Goal: Information Seeking & Learning: Understand process/instructions

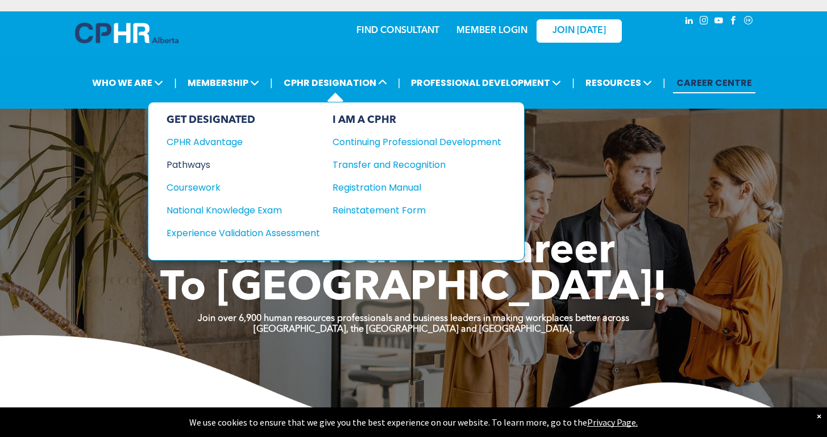
click at [196, 167] on div "Pathways" at bounding box center [236, 164] width 138 height 14
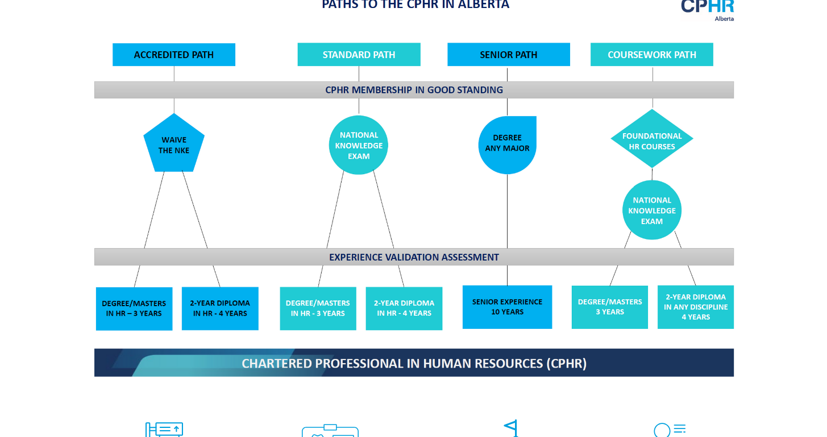
scroll to position [929, 0]
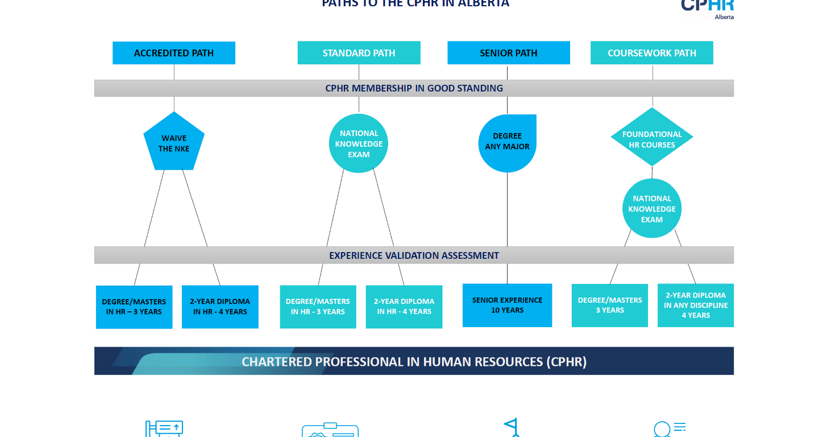
click at [130, 294] on img at bounding box center [414, 184] width 658 height 396
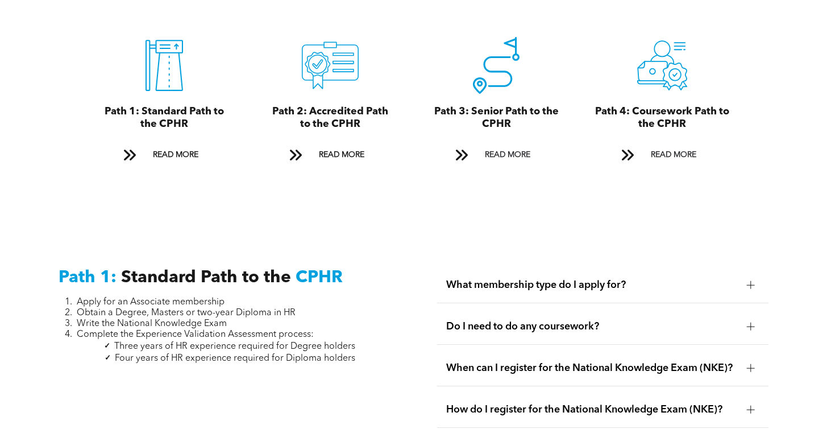
scroll to position [1296, 0]
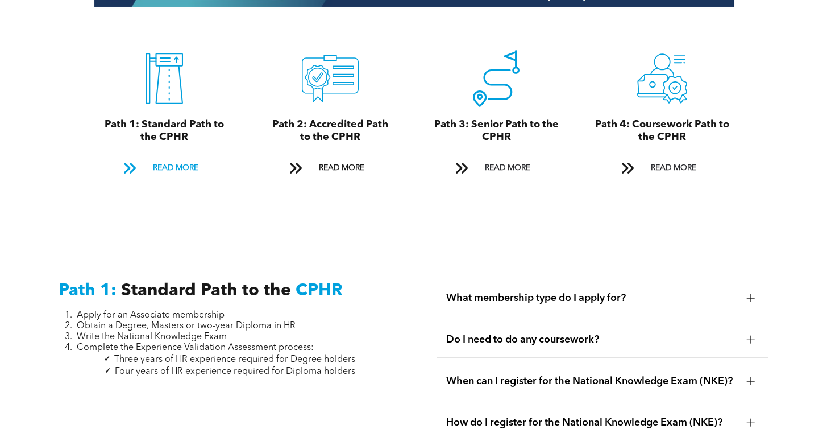
click at [156, 159] on span "READ MORE" at bounding box center [175, 167] width 53 height 21
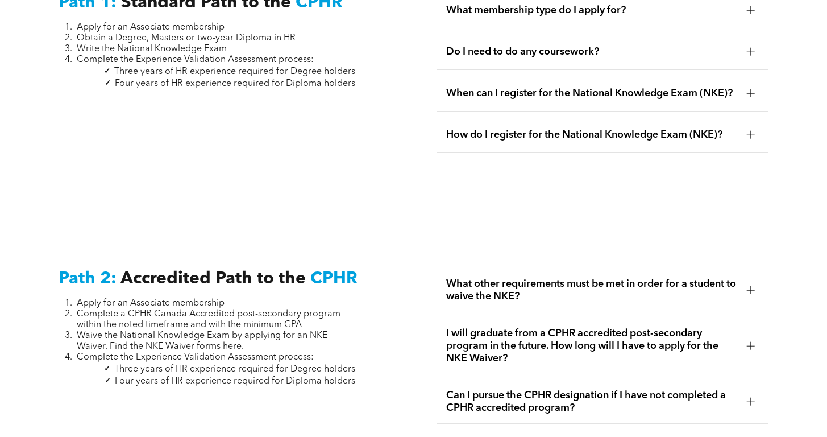
scroll to position [1585, 0]
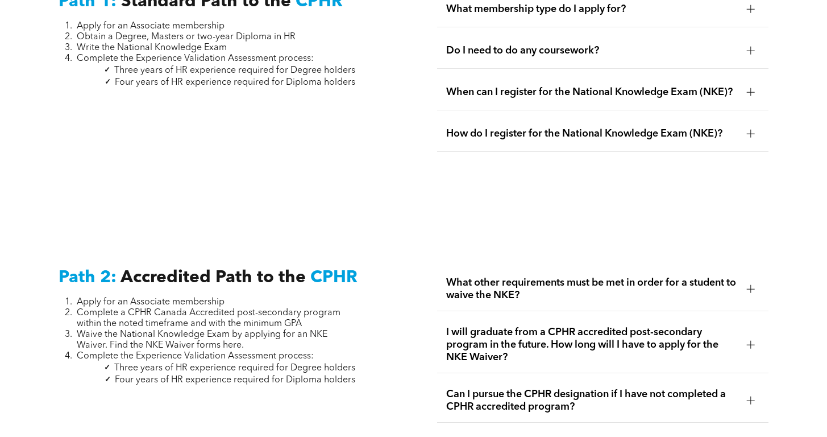
click at [487, 276] on span "What other requirements must be met in order for a student to waive the NKE?" at bounding box center [592, 288] width 292 height 25
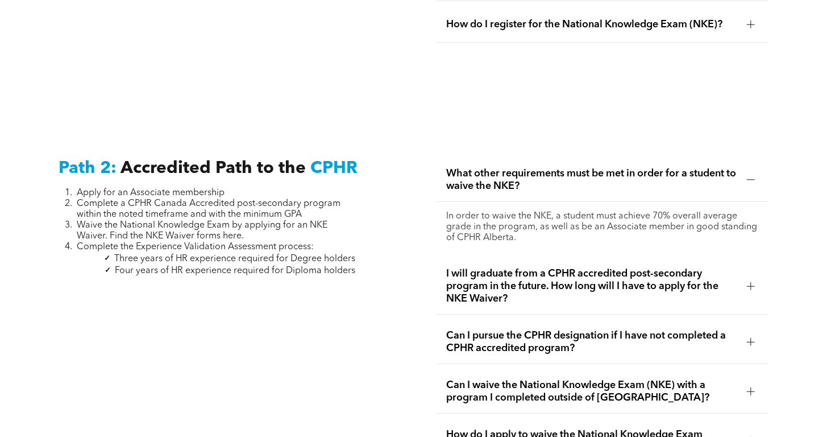
scroll to position [1695, 0]
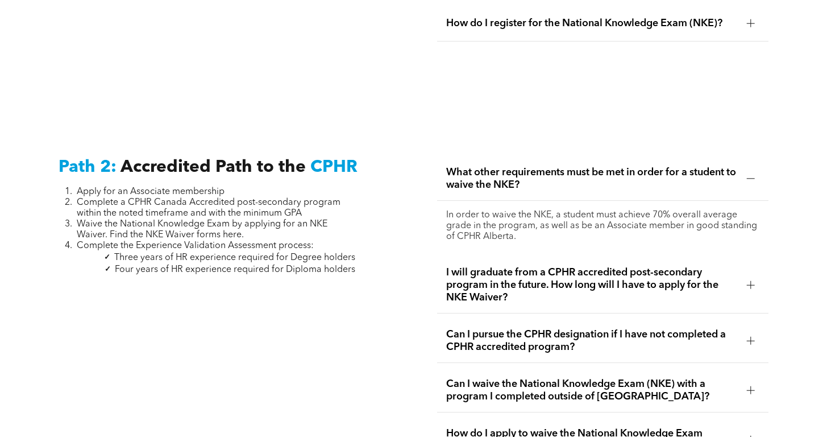
click at [487, 273] on span "I will graduate from a CPHR accredited post-secondary program in the future. Ho…" at bounding box center [592, 285] width 292 height 38
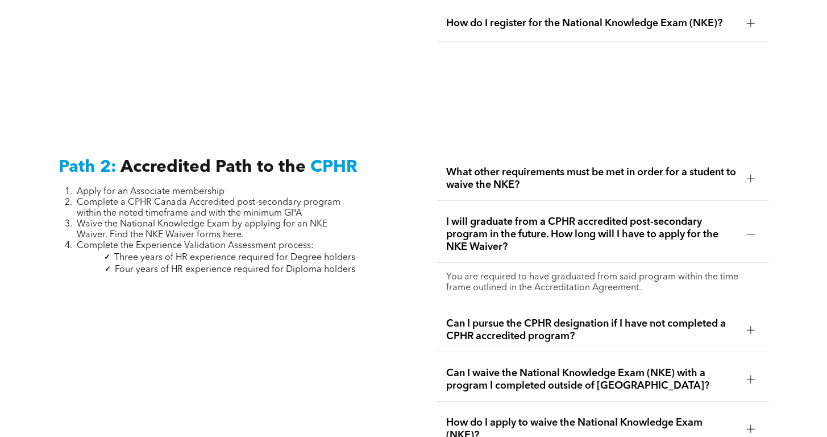
click at [489, 317] on span "Can I pursue the CPHR designation if I have not completed a CPHR accredited pro…" at bounding box center [592, 329] width 292 height 25
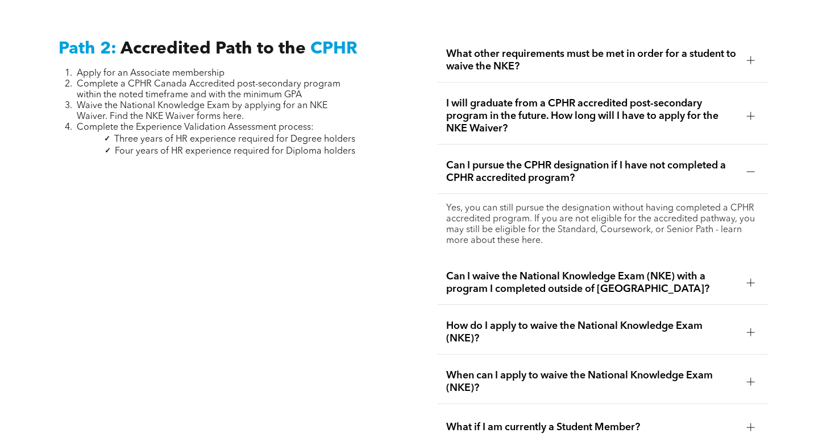
scroll to position [1814, 0]
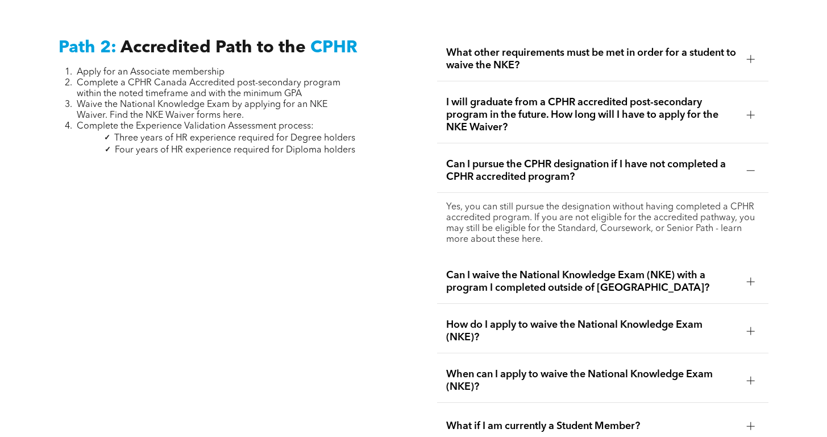
click at [489, 318] on span "How do I apply to waive the National Knowledge Exam (NKE)?" at bounding box center [592, 330] width 292 height 25
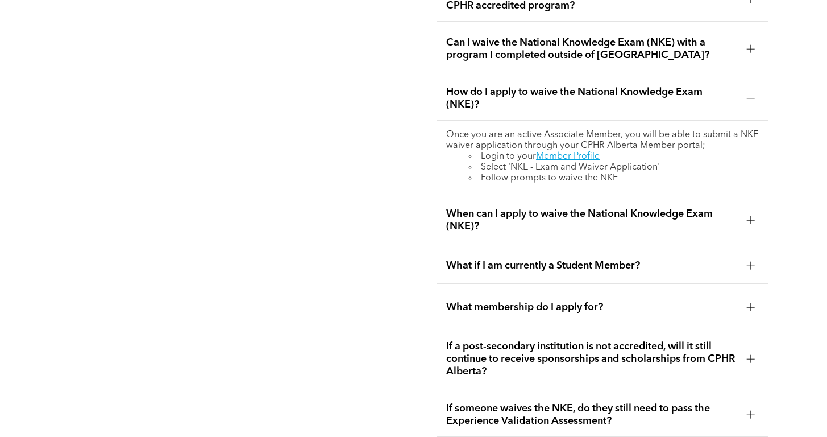
scroll to position [1986, 0]
click at [484, 209] on span "When can I apply to waive the National Knowledge Exam (NKE)?" at bounding box center [592, 219] width 292 height 25
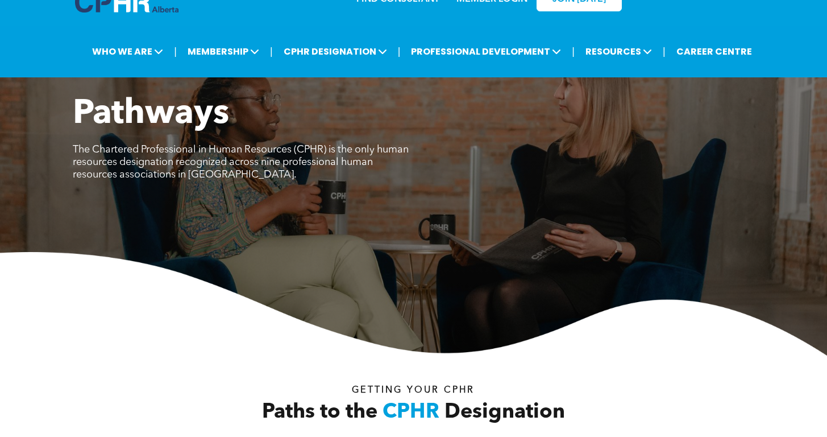
scroll to position [0, 0]
